Goal: Task Accomplishment & Management: Use online tool/utility

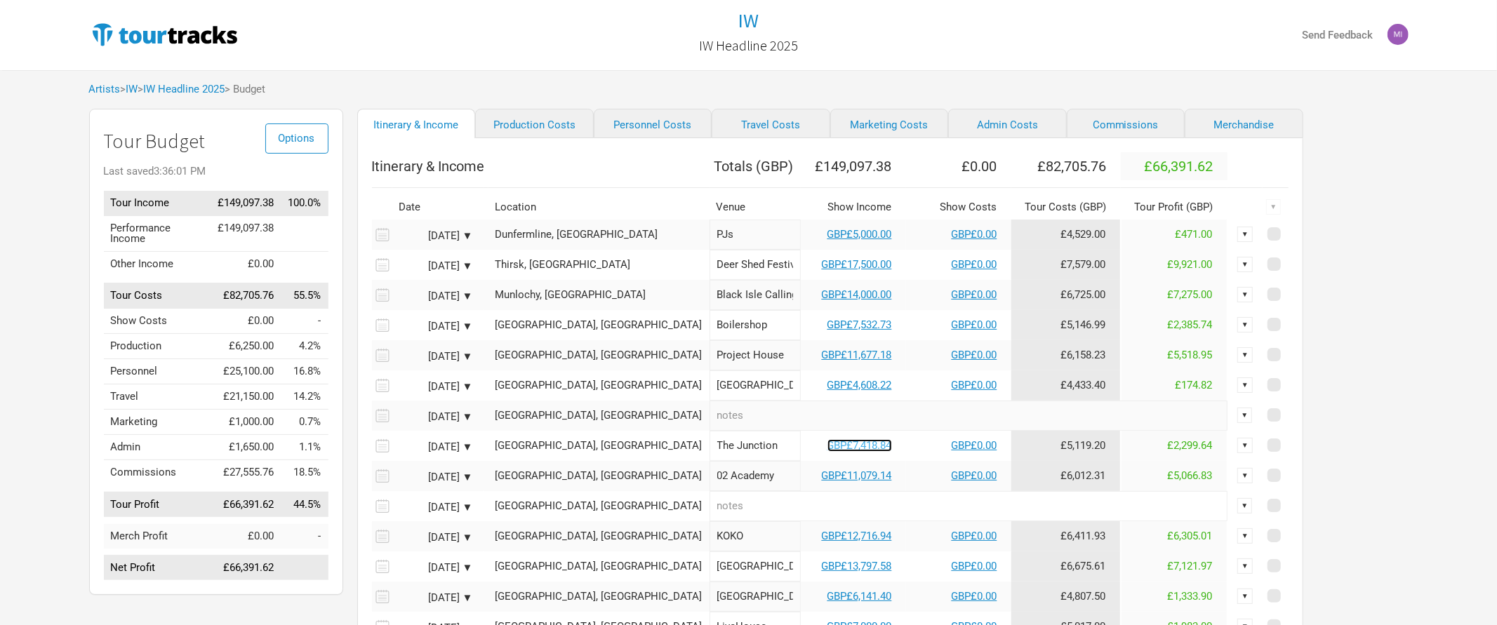
click at [827, 441] on link "GBP£7,418.84" at bounding box center [859, 445] width 65 height 13
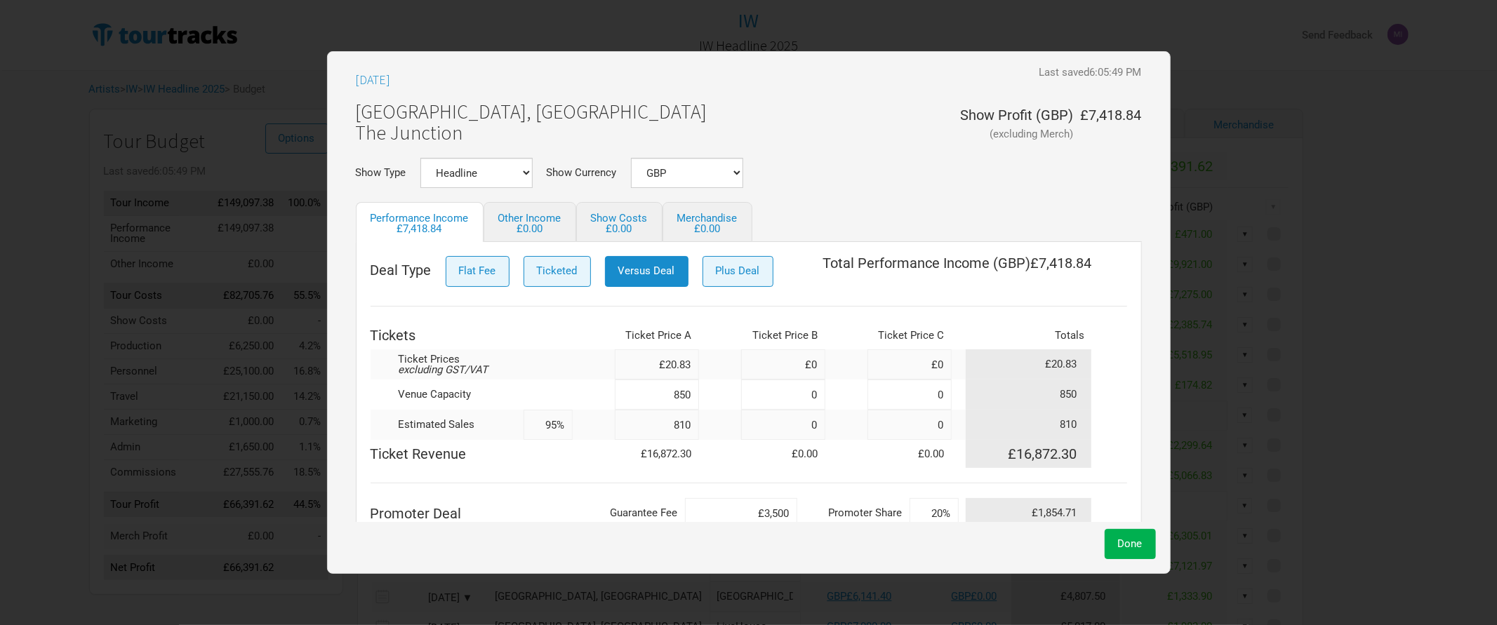
click at [678, 427] on input "810" at bounding box center [657, 425] width 84 height 30
type input "820"
type input "96%"
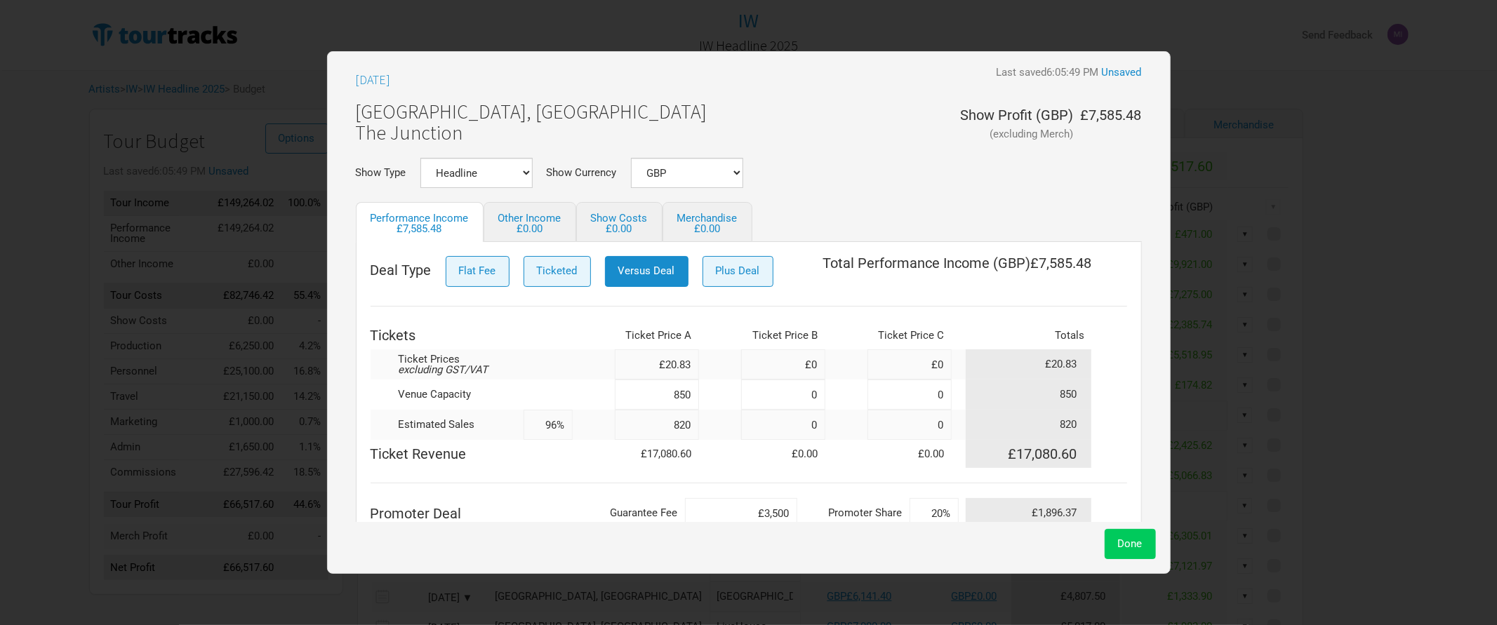
type input "820"
click at [1115, 544] on button "Done" at bounding box center [1130, 544] width 51 height 30
